Goal: Complete application form: Complete application form

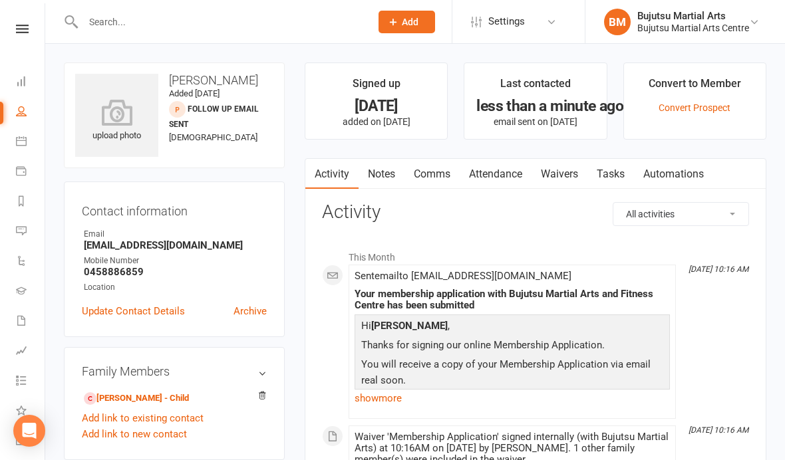
click at [149, 17] on input "text" at bounding box center [220, 22] width 282 height 19
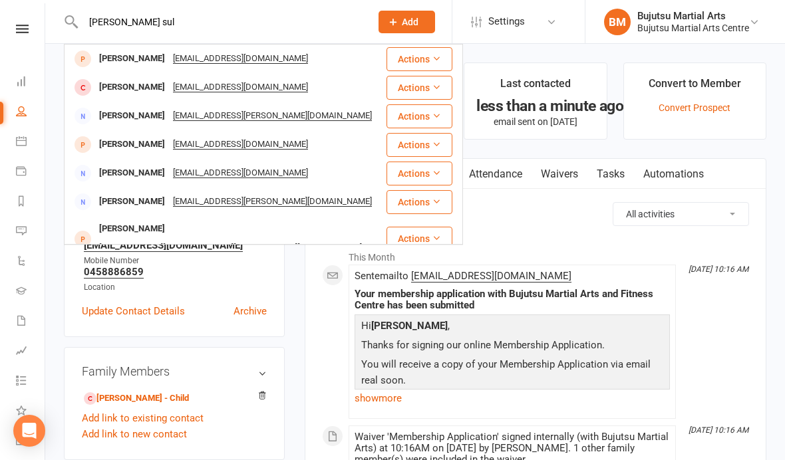
type input "[PERSON_NAME] sul"
click at [136, 66] on div "[PERSON_NAME]" at bounding box center [132, 58] width 74 height 19
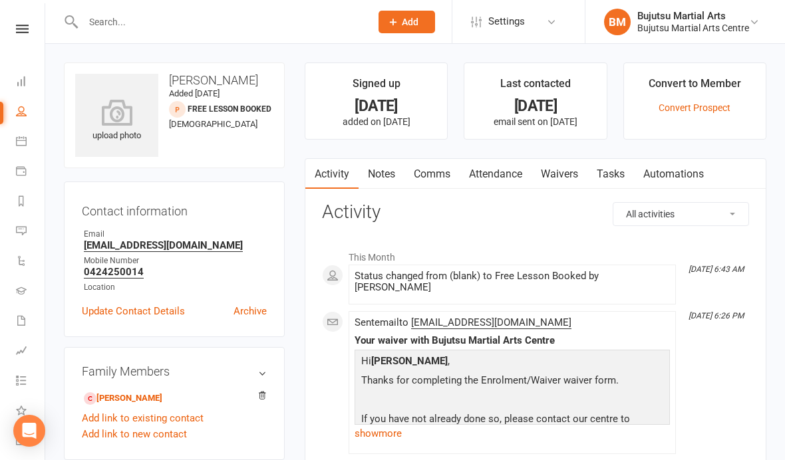
click at [569, 165] on link "Waivers" at bounding box center [559, 174] width 56 height 31
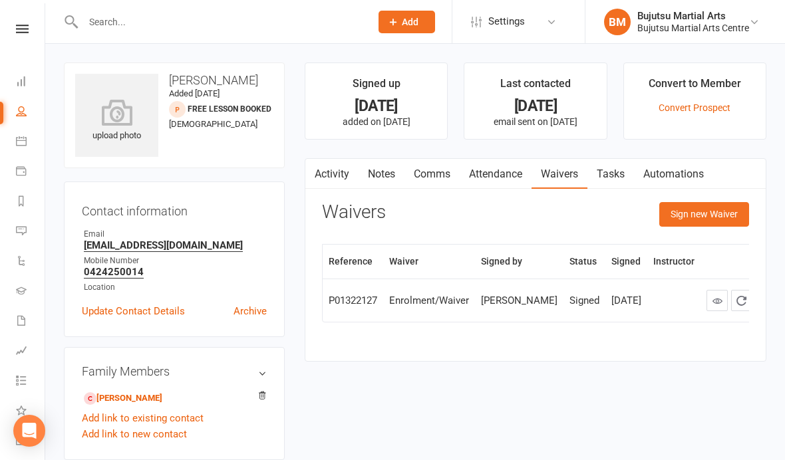
click at [703, 213] on button "Sign new Waiver" at bounding box center [704, 214] width 90 height 24
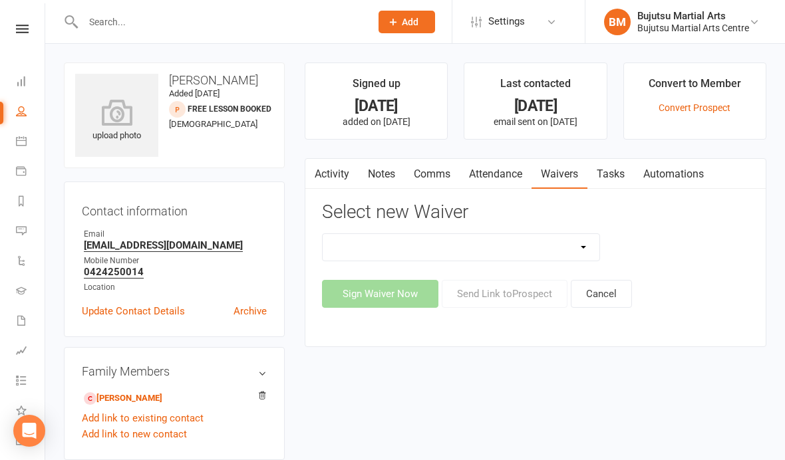
click at [481, 246] on select "Bujutsu Child Care Kids Karate Program Cash Upfront Membership Application Chan…" at bounding box center [460, 247] width 277 height 27
select select "272"
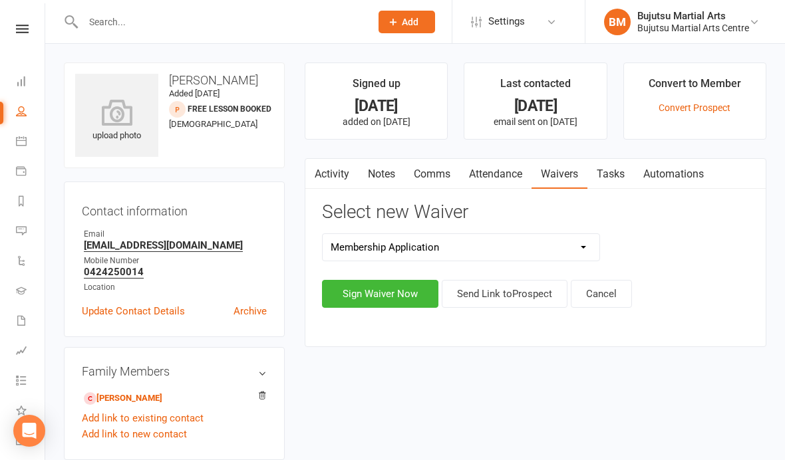
click at [392, 296] on button "Sign Waiver Now" at bounding box center [380, 294] width 116 height 28
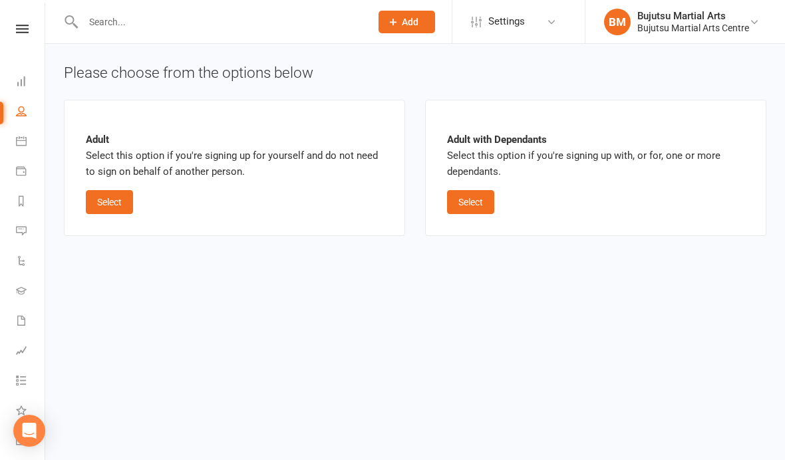
click at [478, 203] on button "Select" at bounding box center [470, 202] width 47 height 24
select select "bank_account"
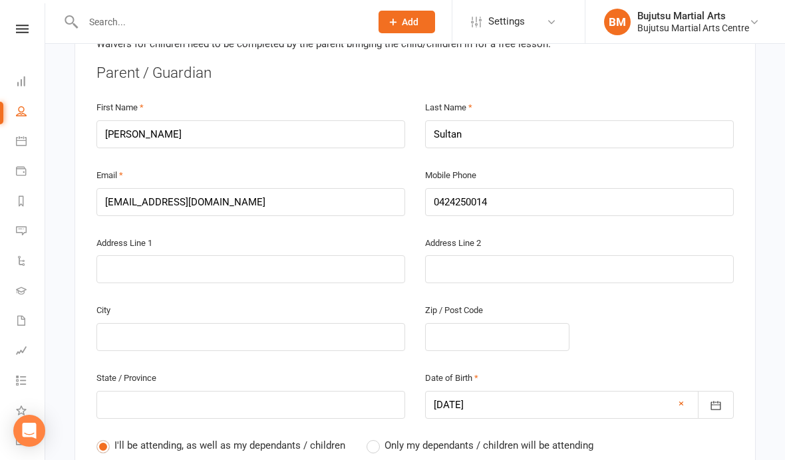
scroll to position [362, 0]
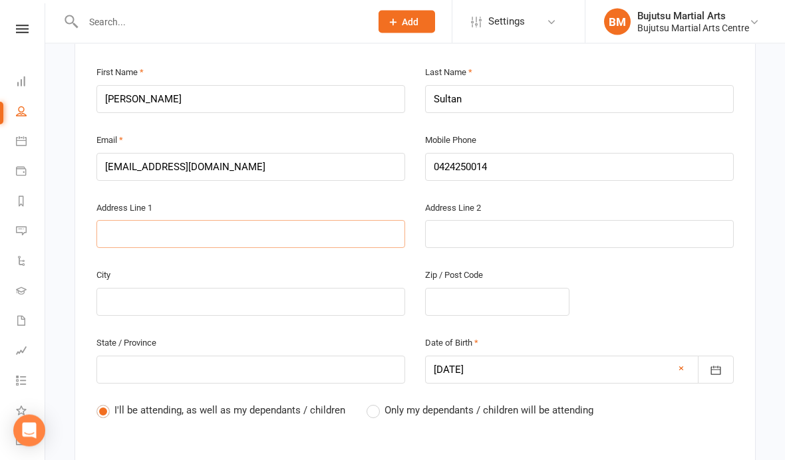
click at [237, 234] on input "text" at bounding box center [250, 235] width 309 height 28
type input "6"
type input "6 W"
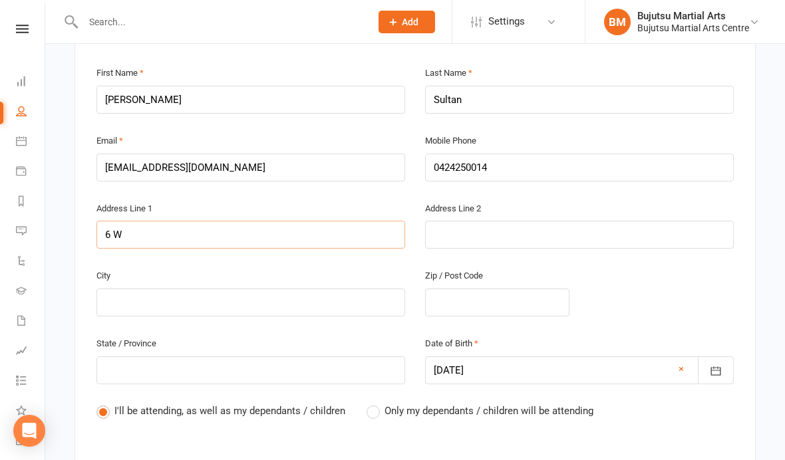
type input "6 Wh"
type input "6 Whi"
type input "6 Whit"
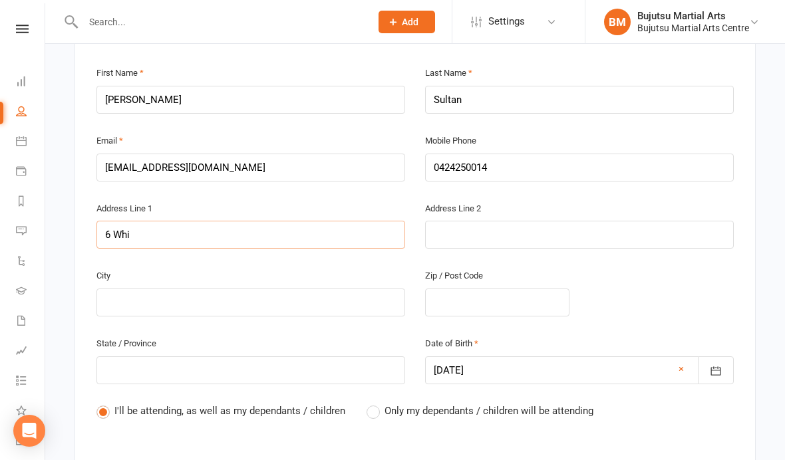
type input "6 Whit"
type input "6 White"
type input "6 Whitel"
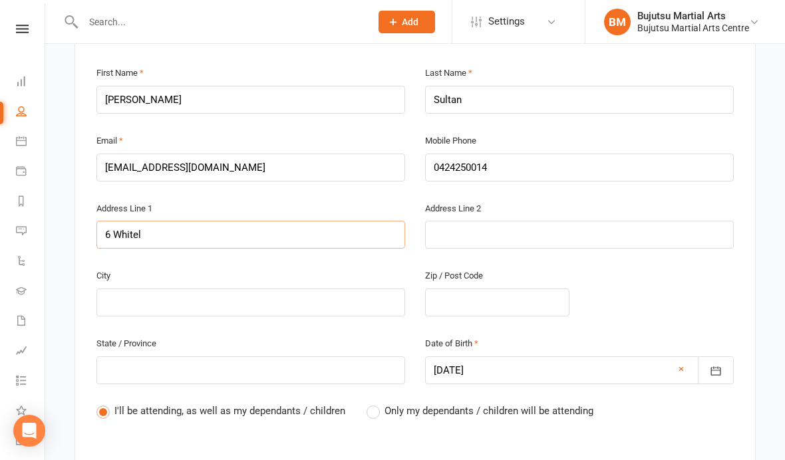
type input "6 Whitele"
type input "6 Whiteley"
type input "6 Whiteley C"
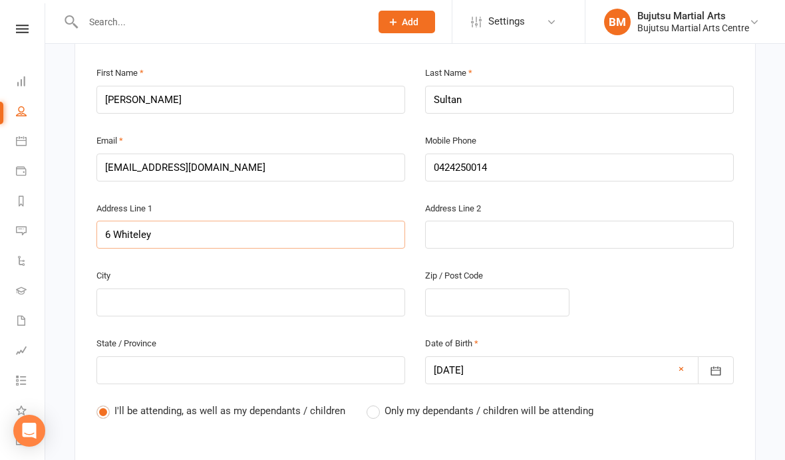
type input "6 Whiteley C"
type input "6 [PERSON_NAME]"
type input "6 Whiteley Clo"
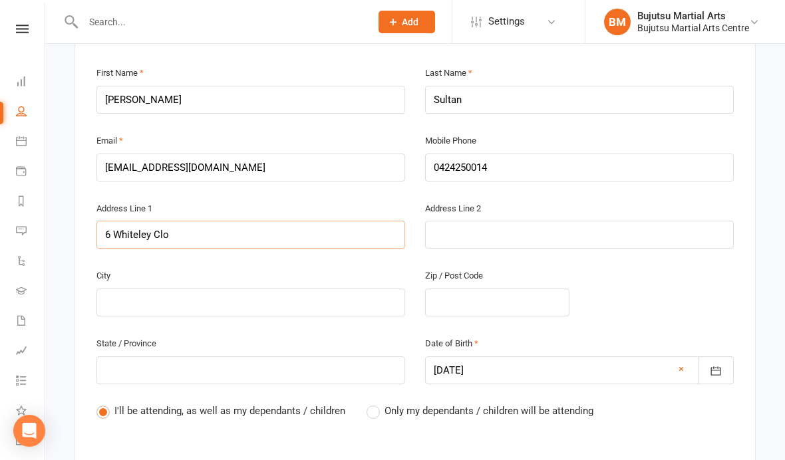
type input "6 Whiteley Clos"
type input "[STREET_ADDRESS]"
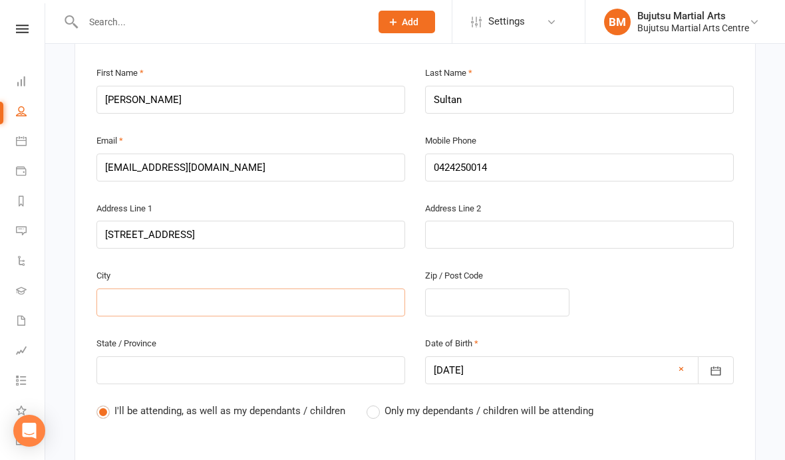
click at [276, 303] on input "text" at bounding box center [250, 303] width 309 height 28
type input "C"
type input "Ca"
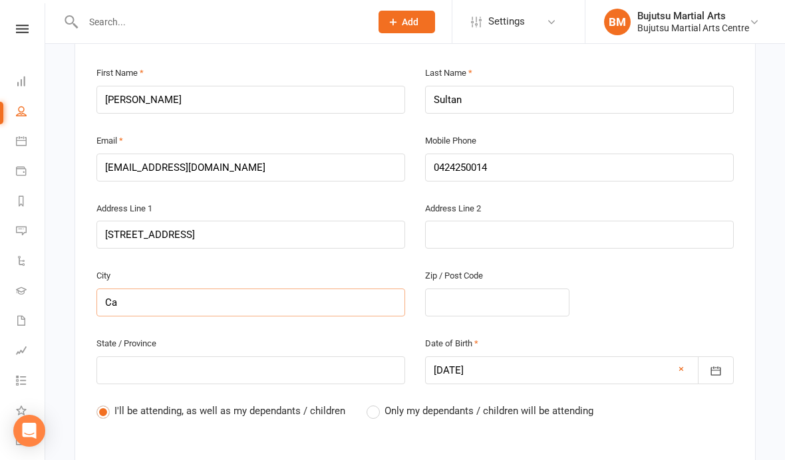
type input "Cas"
type input "Casu"
type input "Casul"
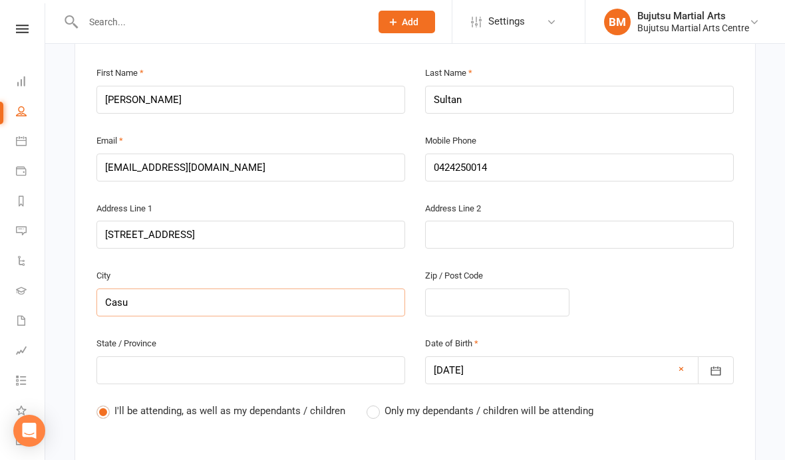
type input "Casul"
type input "Casula"
click at [485, 301] on input "text" at bounding box center [497, 303] width 144 height 28
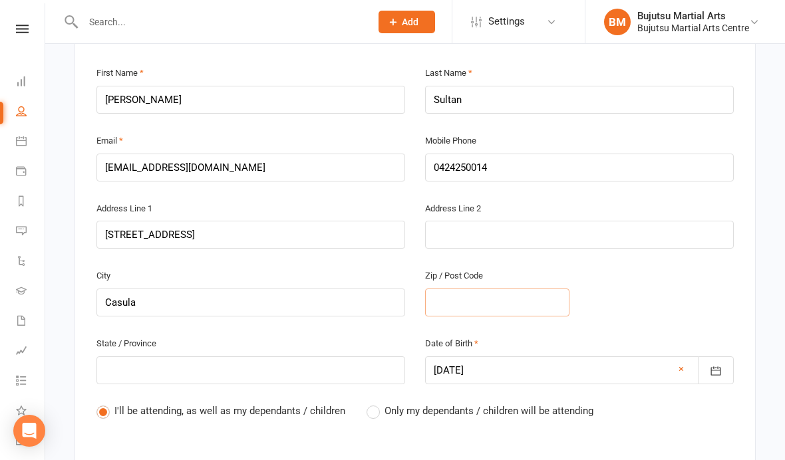
type input "2"
type input "21"
type input "217"
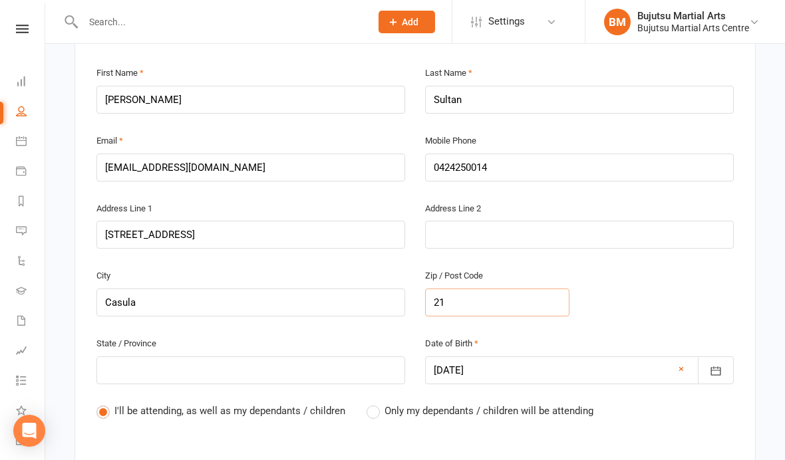
type input "217"
type input "2170"
click at [254, 373] on input "text" at bounding box center [250, 370] width 309 height 28
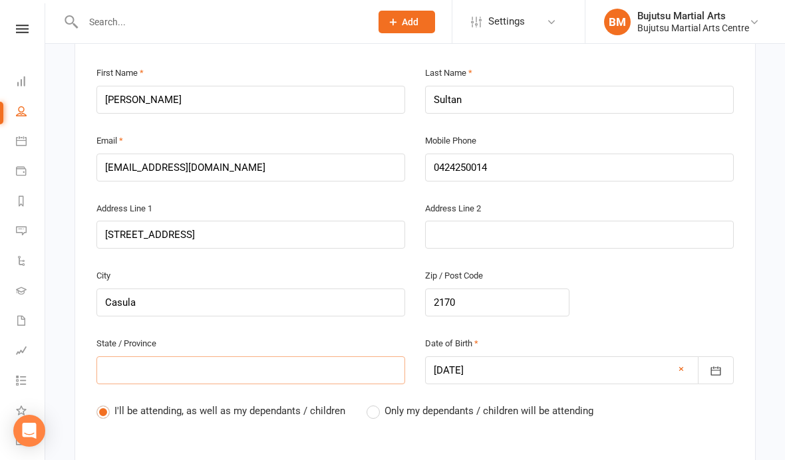
type input "N"
type input "NS"
type input "[GEOGRAPHIC_DATA]"
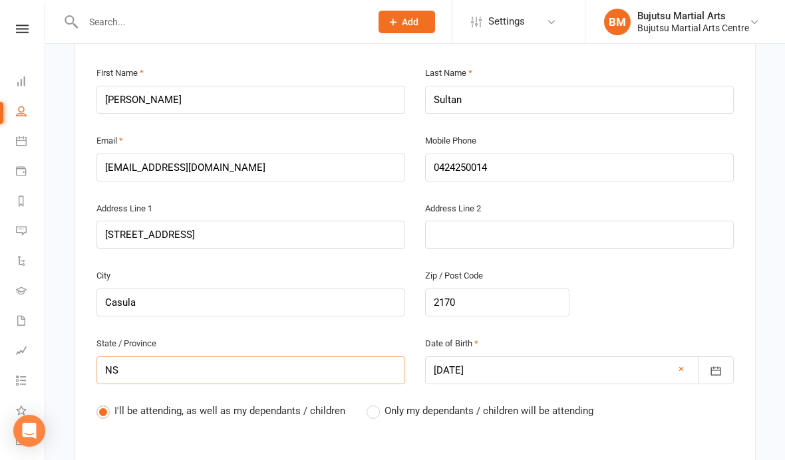
type input "[GEOGRAPHIC_DATA]"
click at [386, 406] on span "Only my dependants / children will be attending" at bounding box center [488, 410] width 209 height 14
click at [375, 403] on input "Only my dependants / children will be attending" at bounding box center [370, 403] width 9 height 0
radio input "true"
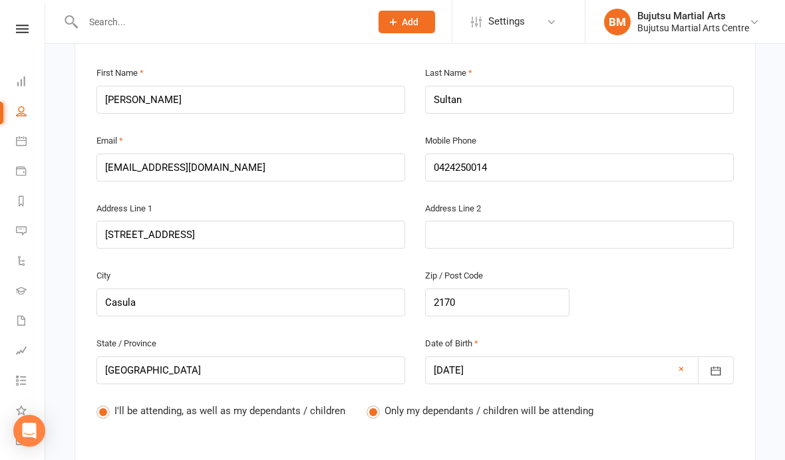
radio input "false"
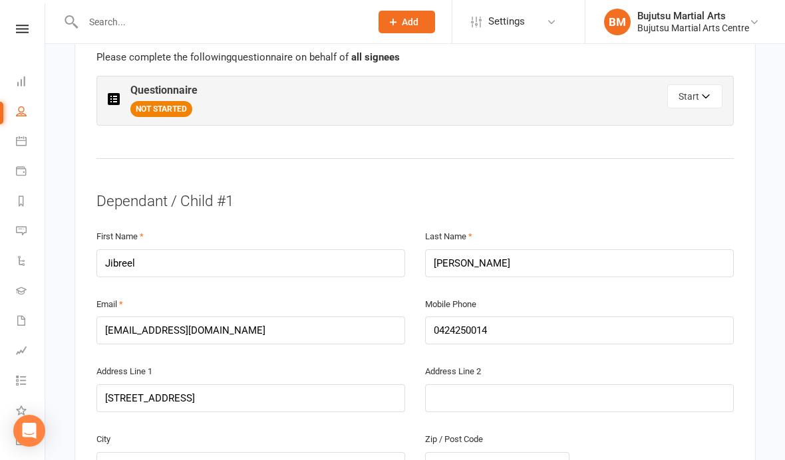
scroll to position [767, 0]
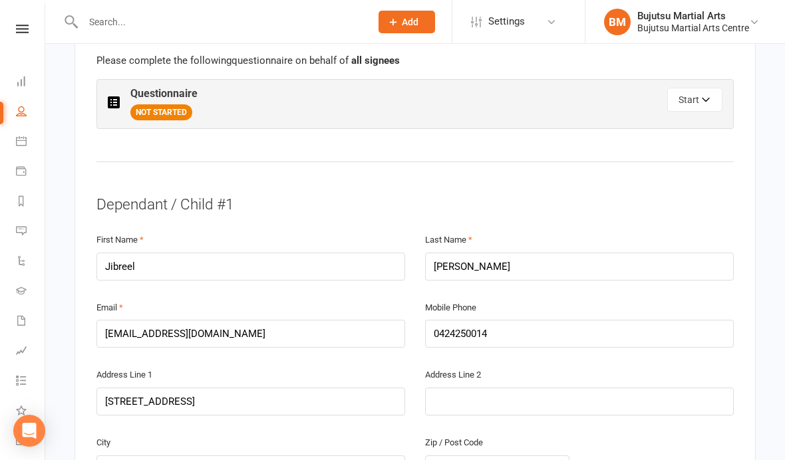
click at [700, 98] on button "Start" at bounding box center [694, 100] width 55 height 24
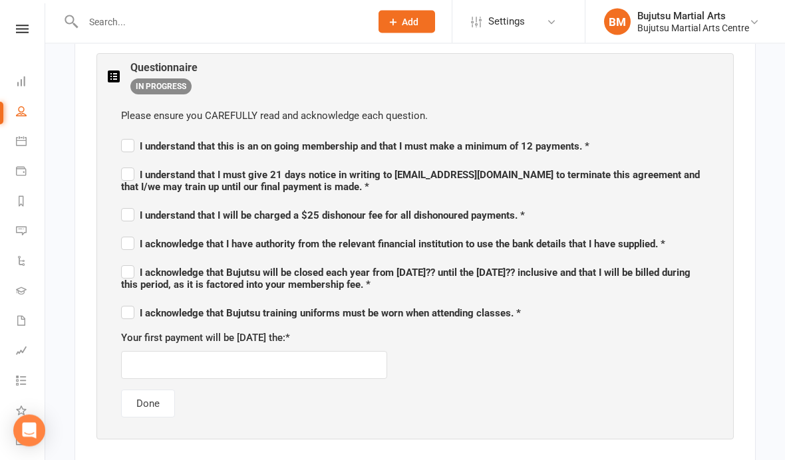
scroll to position [803, 0]
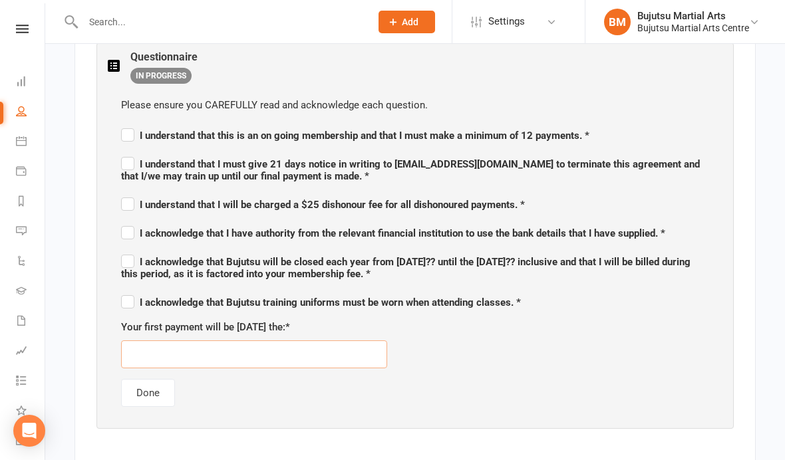
click at [209, 348] on input "text" at bounding box center [254, 354] width 266 height 28
type input "[DATE]"
click at [493, 336] on div "Your first payment will be [DATE] the: * [DATE]" at bounding box center [415, 343] width 588 height 49
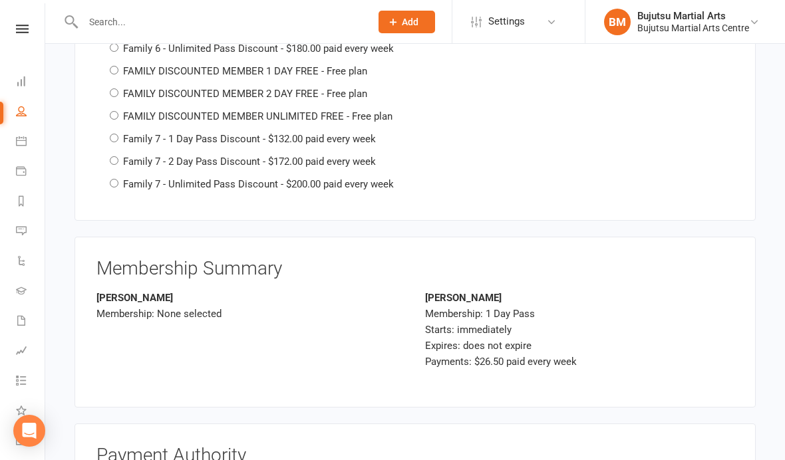
scroll to position [3105, 0]
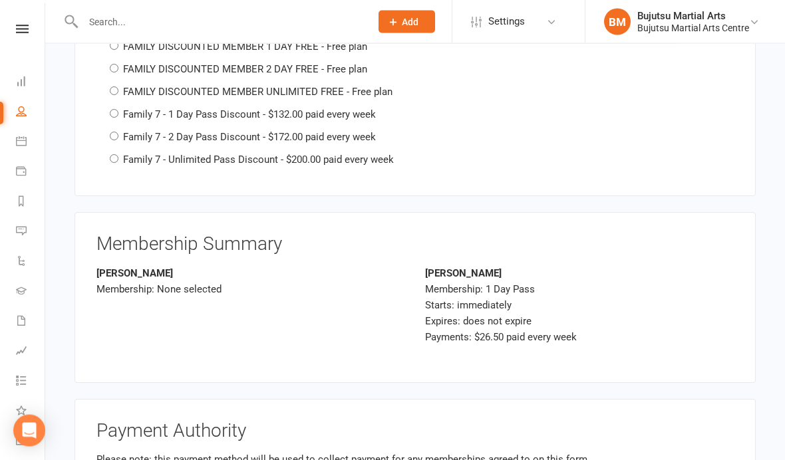
click at [146, 329] on div "[PERSON_NAME] Membership: None selected [PERSON_NAME] Membership: 1 Day Pass St…" at bounding box center [414, 314] width 657 height 96
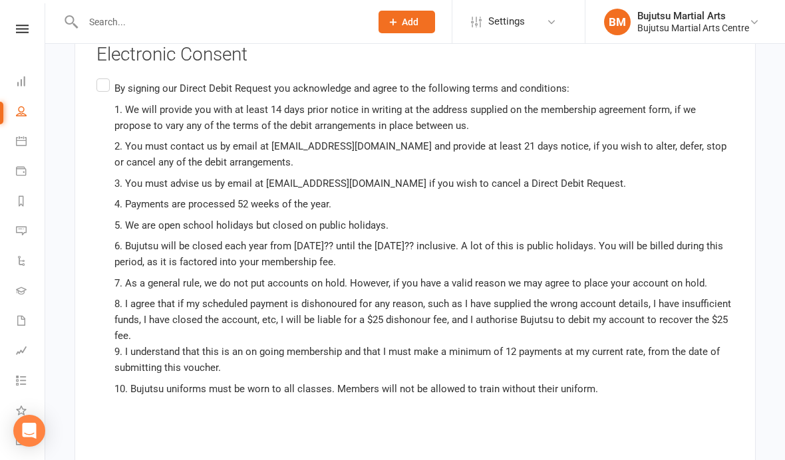
scroll to position [4121, 0]
